Goal: Book appointment/travel/reservation

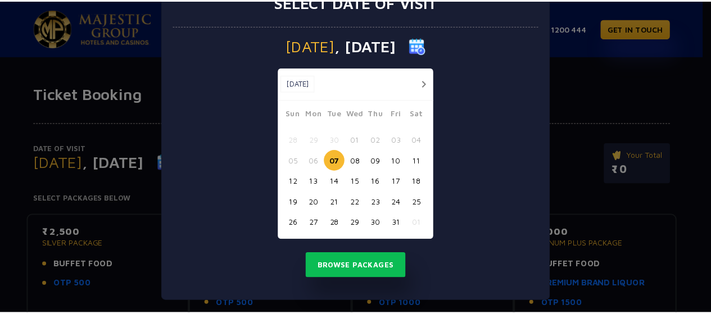
scroll to position [41, 0]
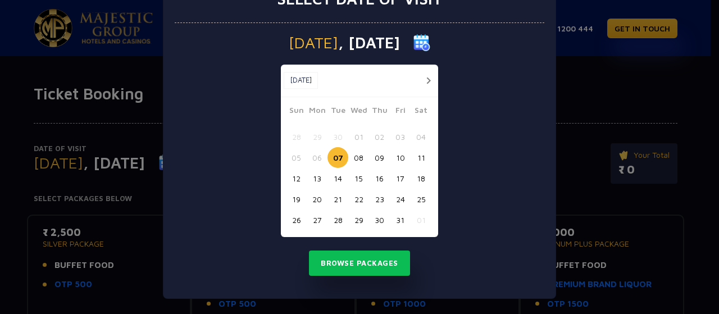
click at [333, 154] on button "07" at bounding box center [338, 157] width 21 height 21
click at [338, 155] on button "07" at bounding box center [338, 157] width 21 height 21
click at [336, 264] on button "Browse Packages" at bounding box center [359, 264] width 101 height 26
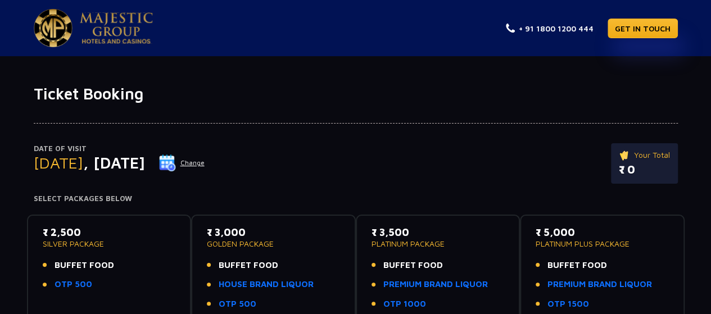
drag, startPoint x: 336, startPoint y: 264, endPoint x: 329, endPoint y: 266, distance: 7.1
click at [329, 266] on li "BUFFET FOOD" at bounding box center [273, 265] width 133 height 13
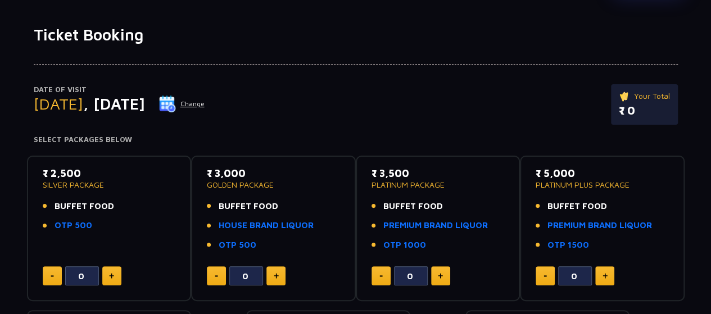
scroll to position [56, 0]
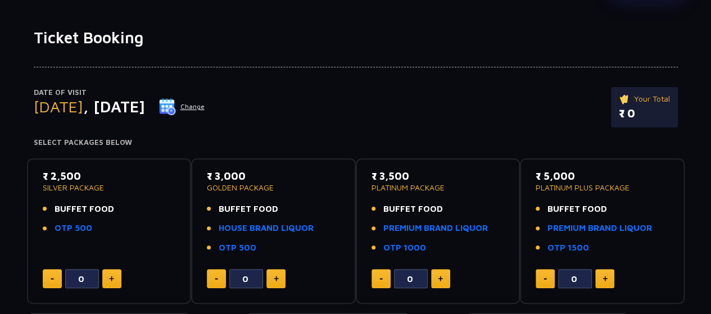
click at [112, 270] on button at bounding box center [111, 278] width 19 height 19
type input "2"
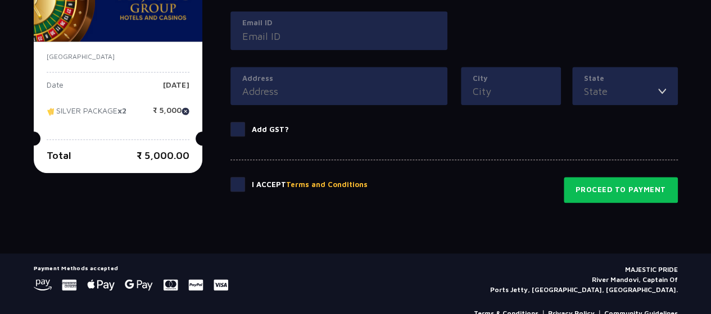
scroll to position [612, 0]
